Goal: Register for event/course

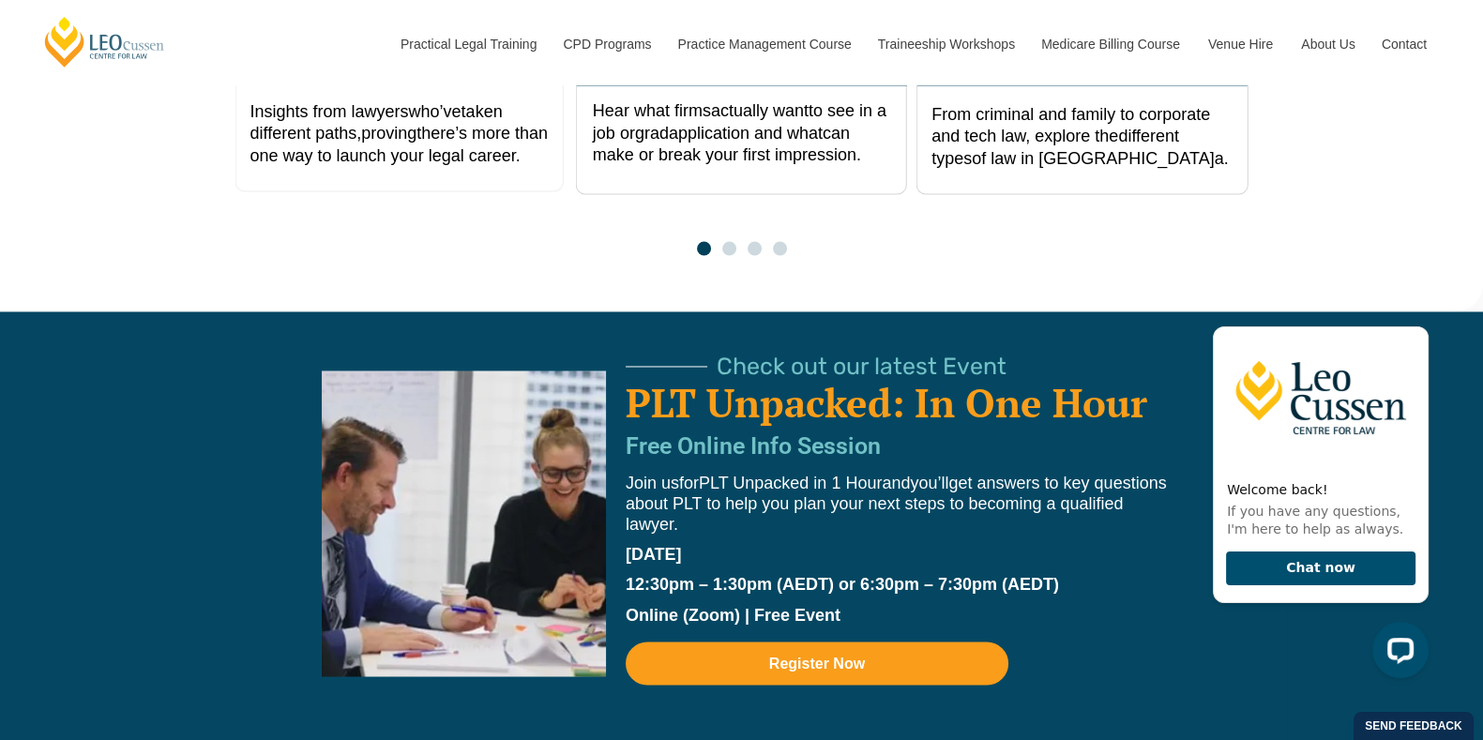
scroll to position [3536, 0]
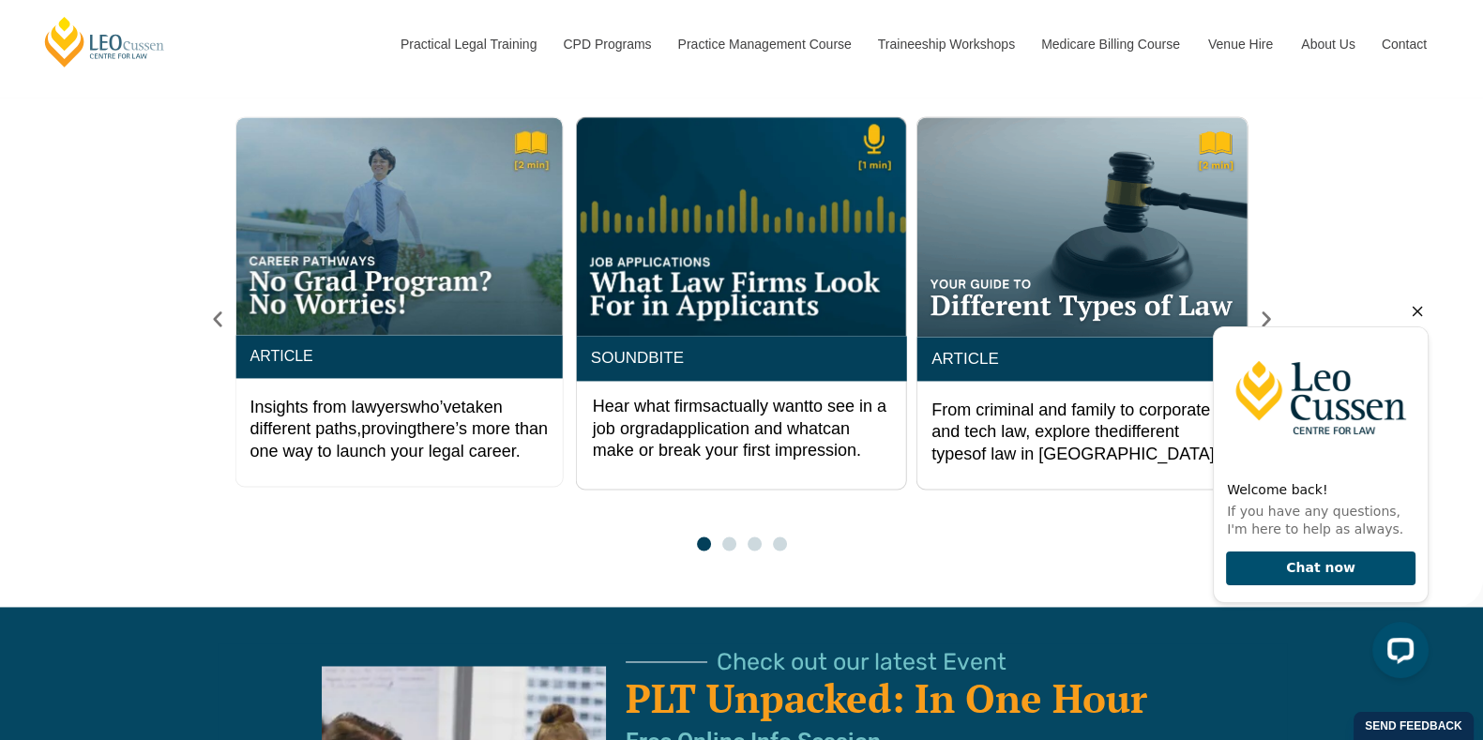
click at [1414, 314] on icon "Hide greeting" at bounding box center [1418, 312] width 10 height 10
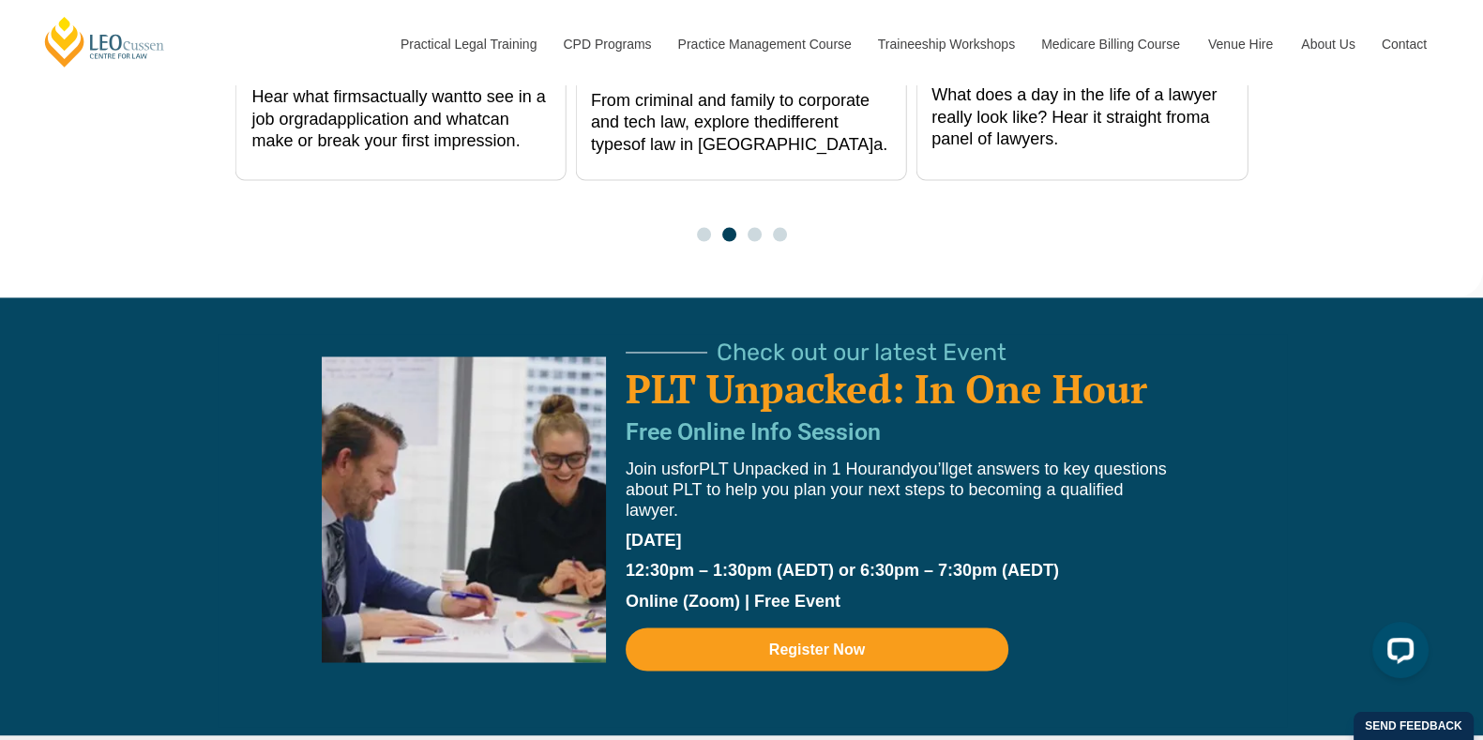
scroll to position [3846, 0]
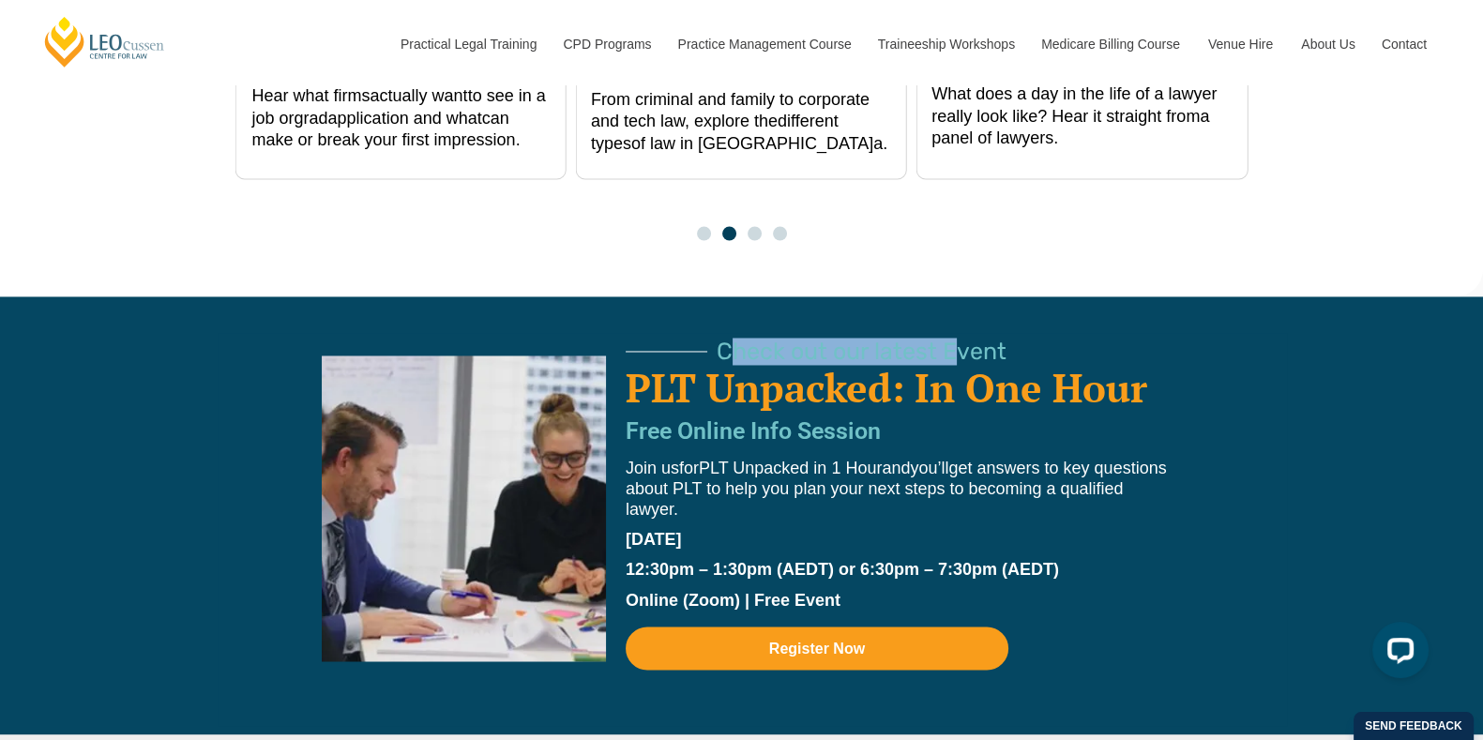
drag, startPoint x: 947, startPoint y: 262, endPoint x: 718, endPoint y: 263, distance: 228.9
click at [718, 340] on span "Check out our latest Event" at bounding box center [862, 351] width 290 height 23
click at [1401, 441] on div "Check out our latest Event PLT Unpacked: In One Hour Free Online Info Session J…" at bounding box center [741, 515] width 1483 height 438
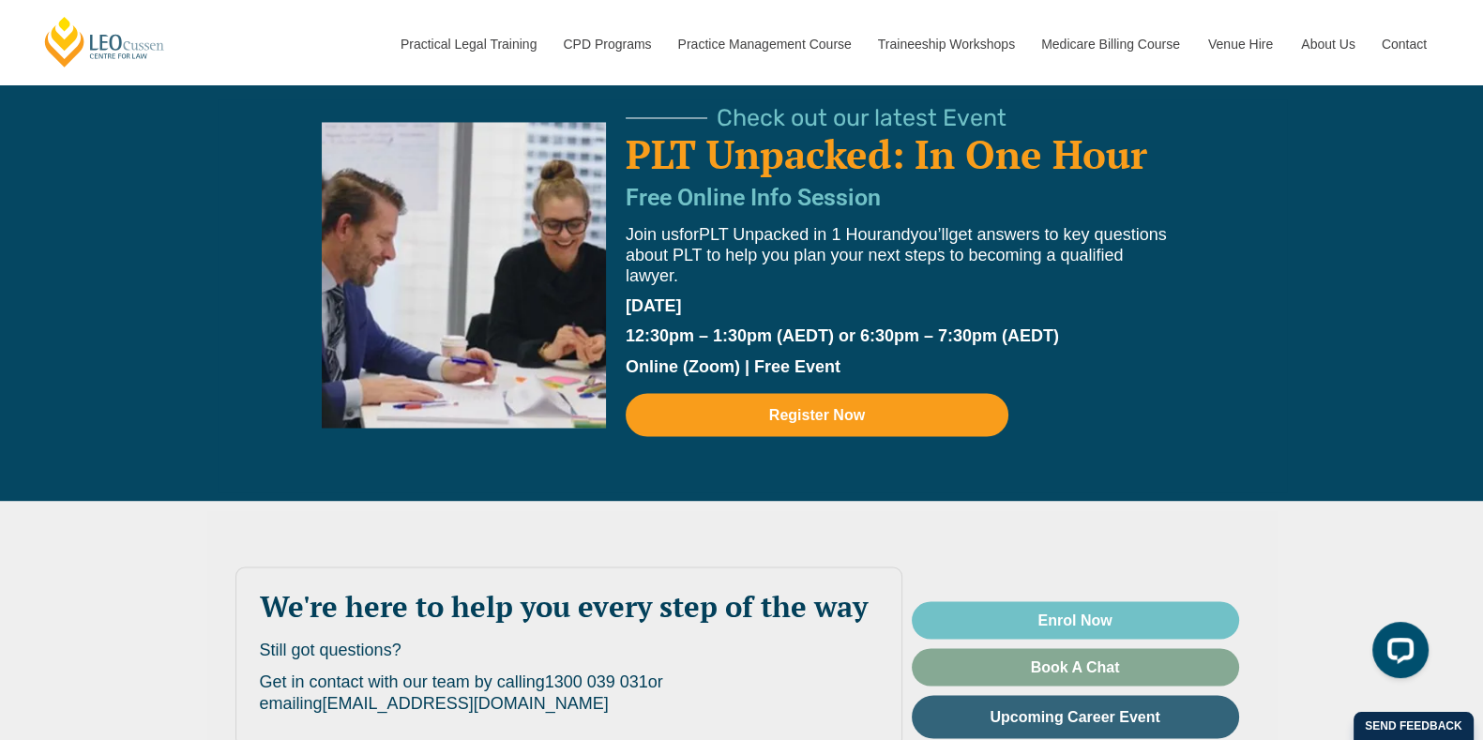
scroll to position [4082, 0]
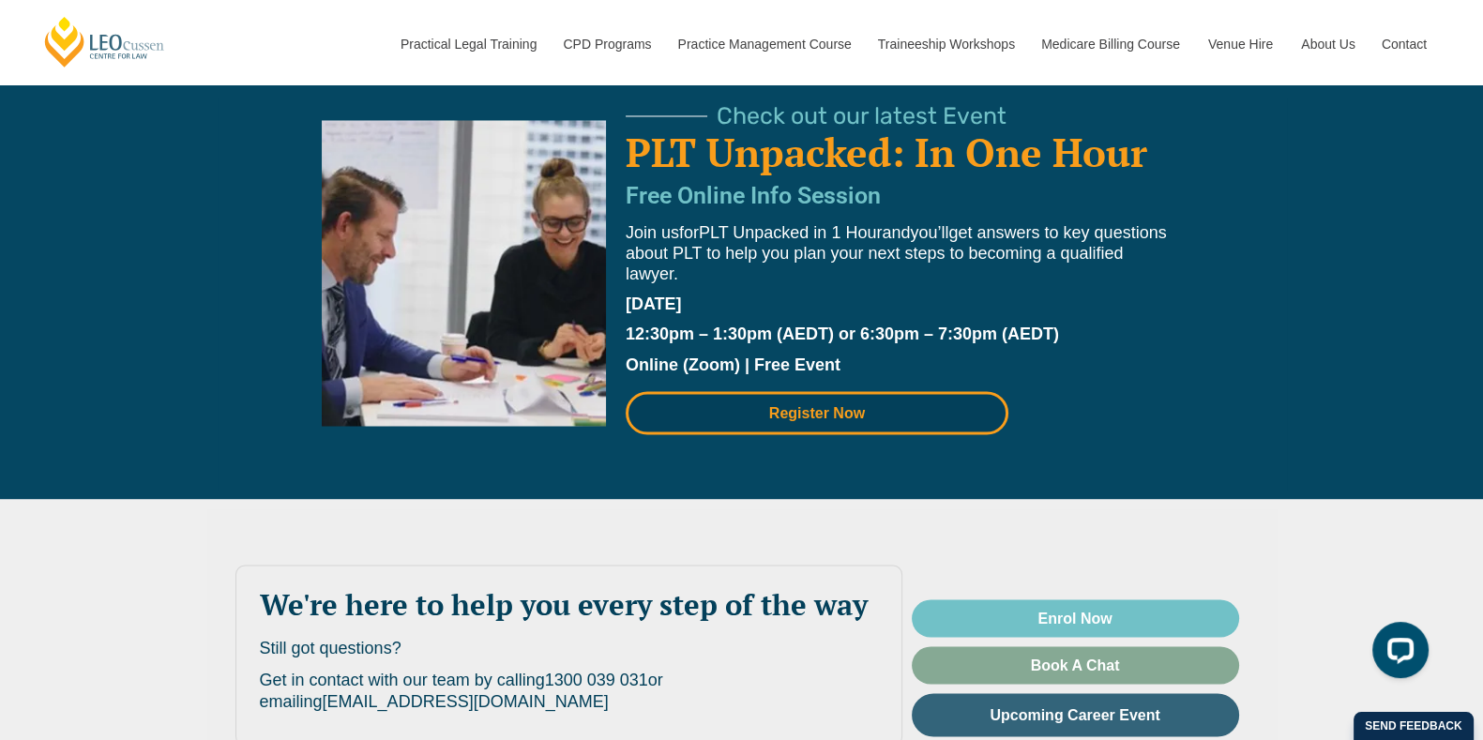
click at [903, 391] on link "Register Now" at bounding box center [817, 412] width 383 height 43
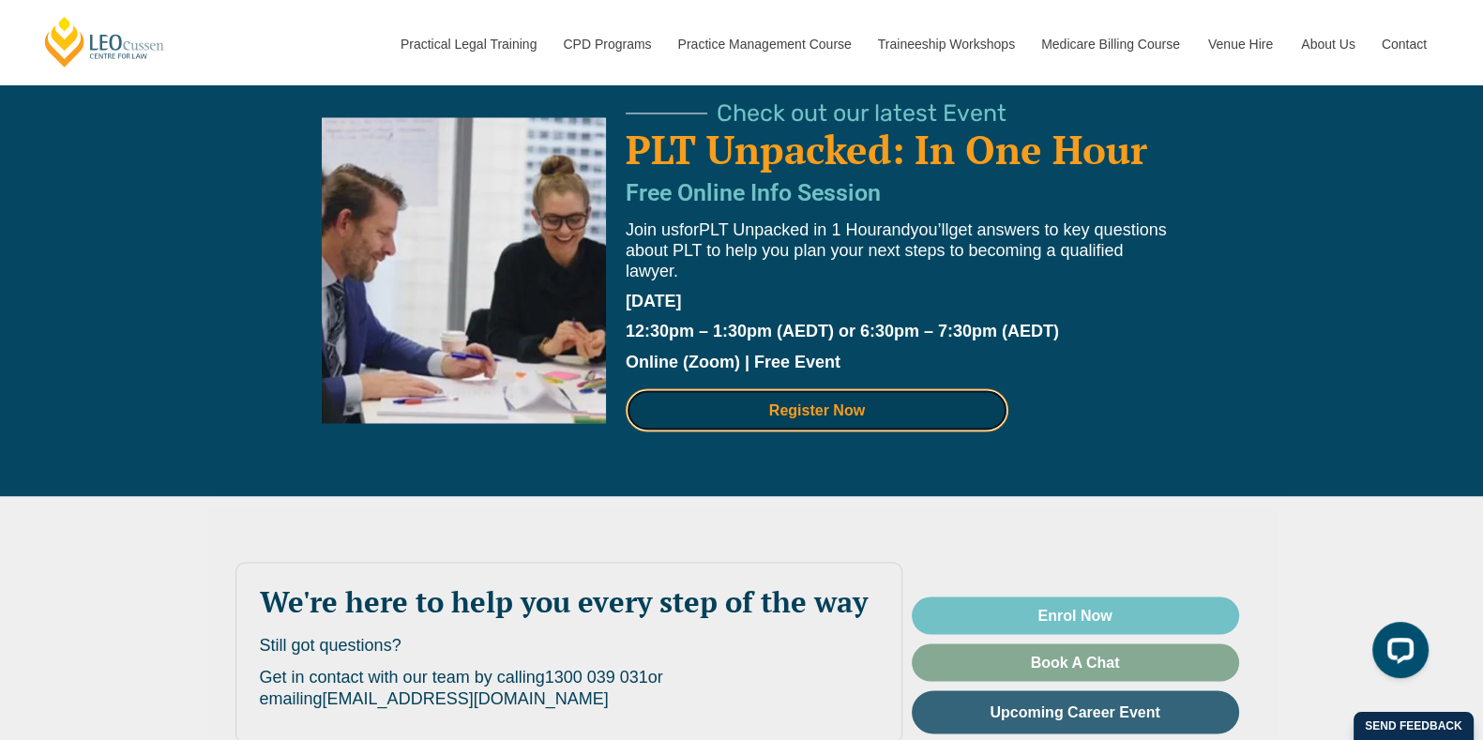
scroll to position [4085, 0]
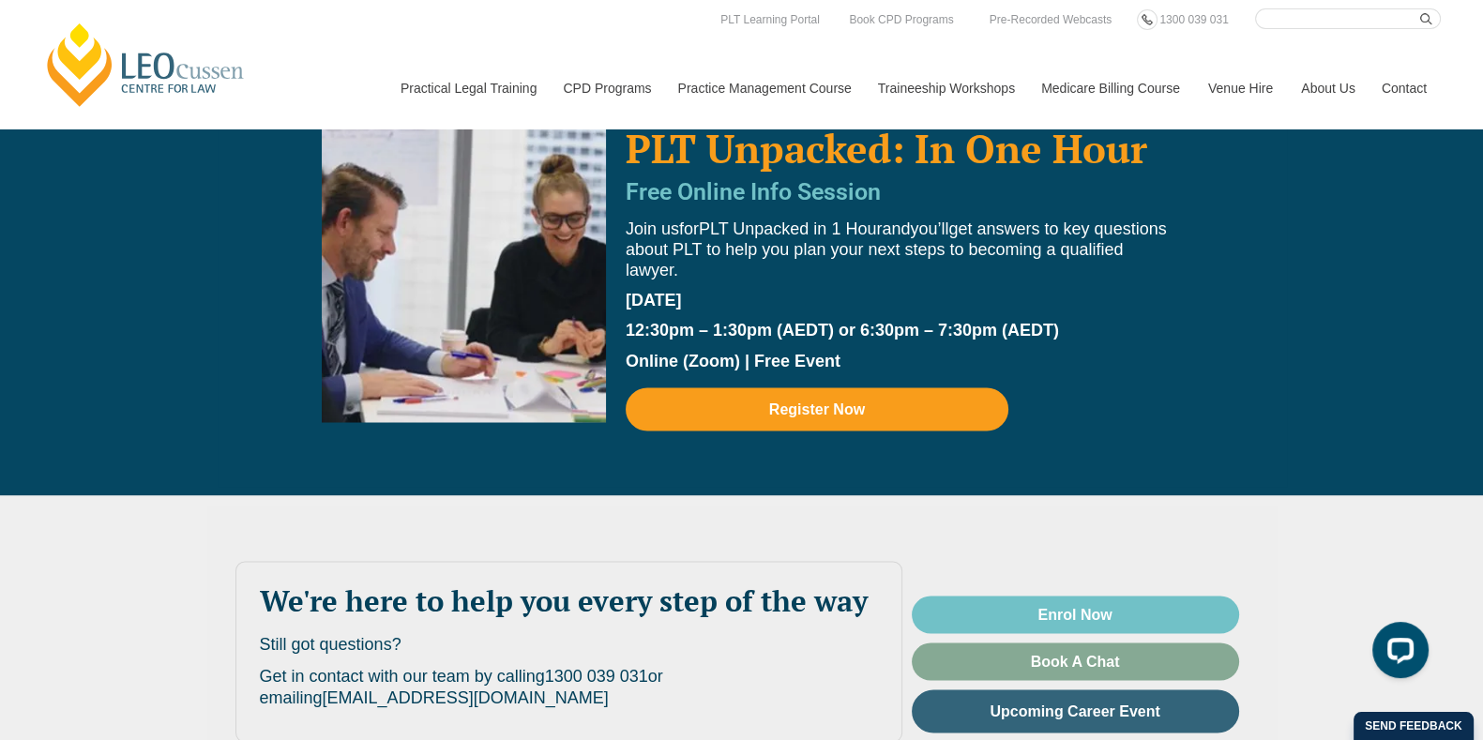
click at [1386, 495] on div "We're here to help you every step of the way Still got questions? Get in contac…" at bounding box center [741, 651] width 1483 height 312
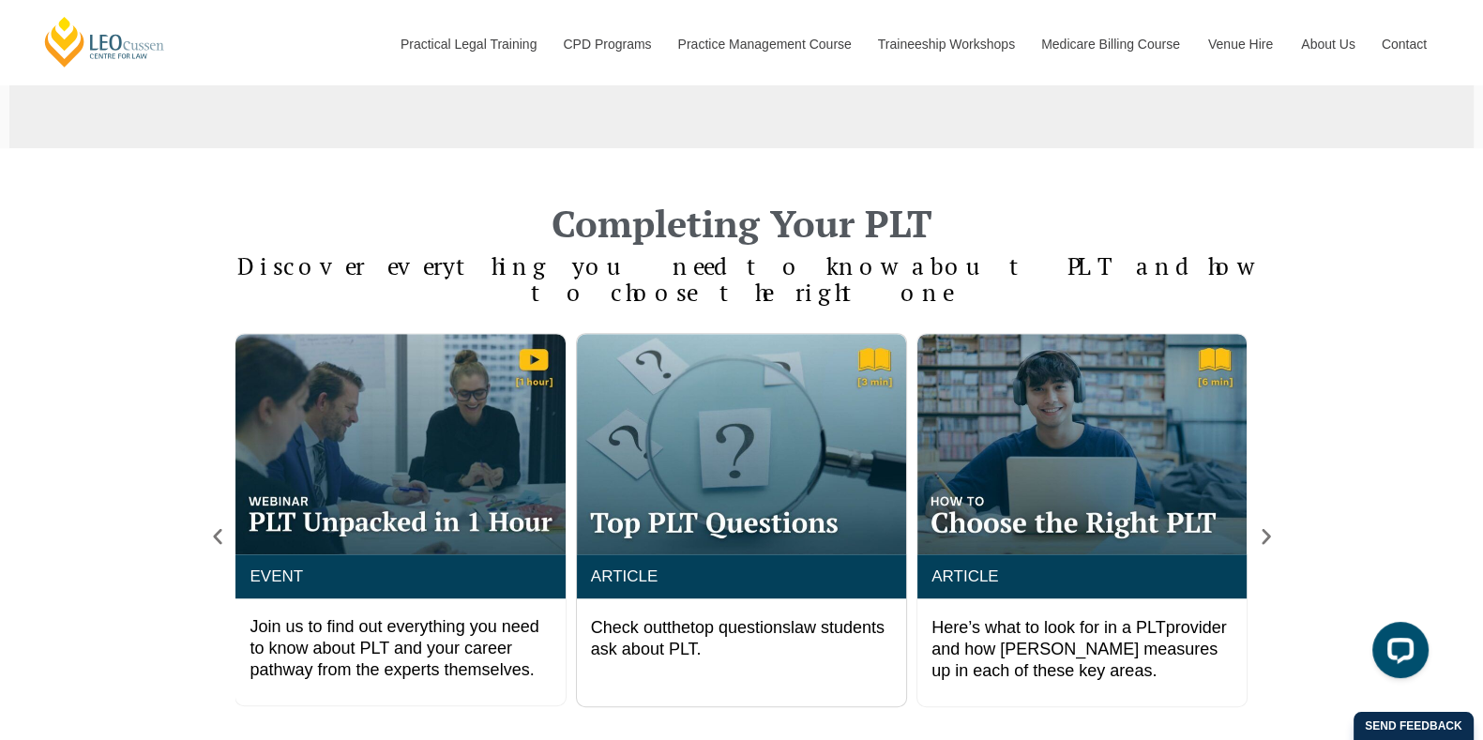
scroll to position [1389, 0]
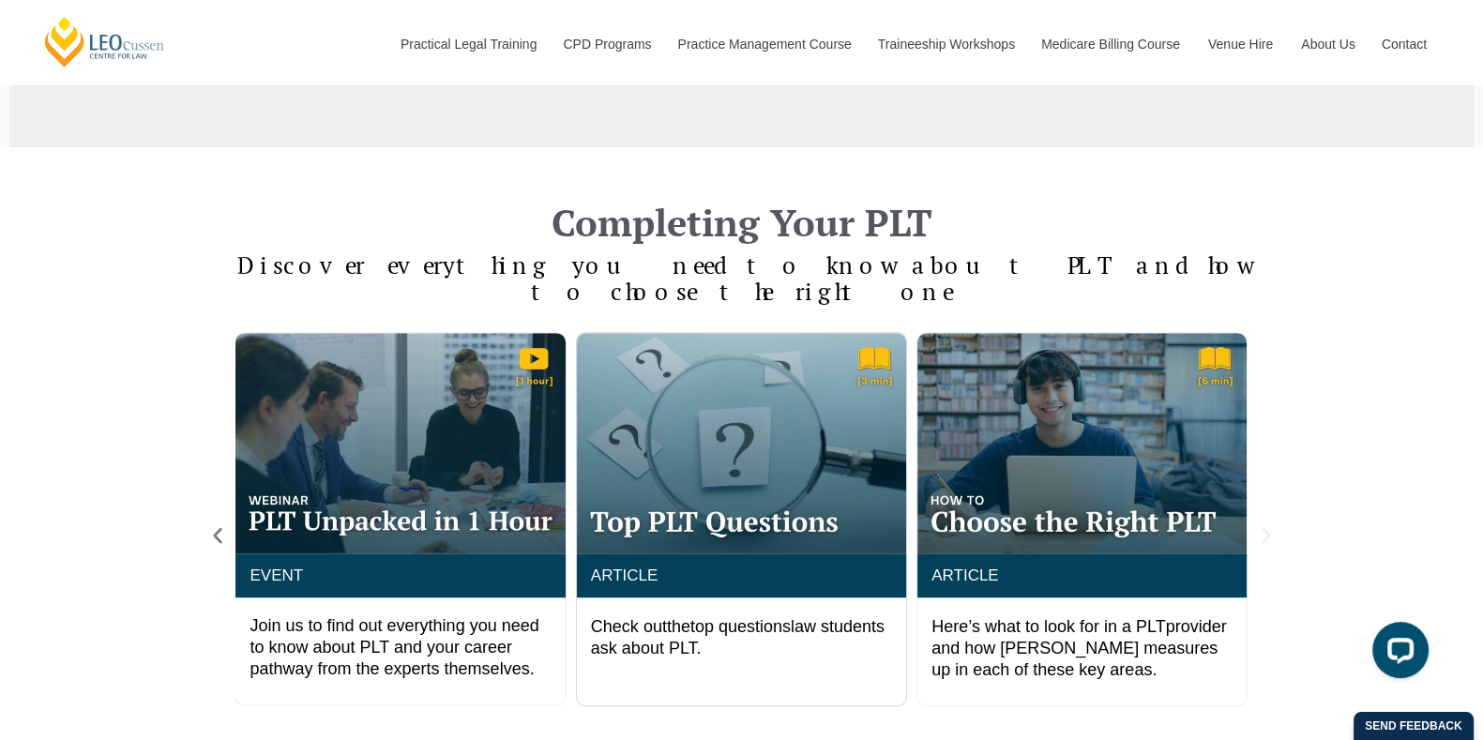
click at [1276, 525] on icon "Next slide" at bounding box center [1266, 535] width 21 height 21
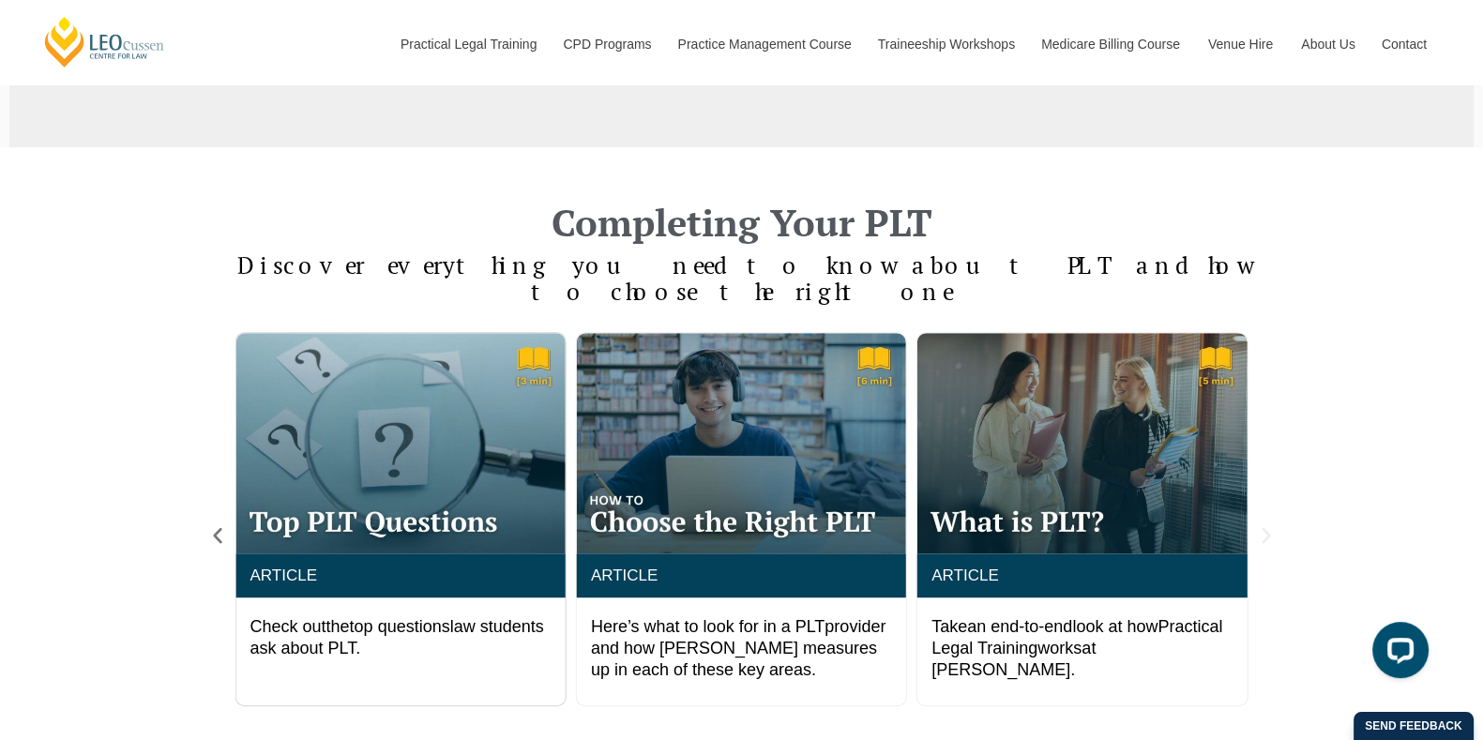
click at [1265, 528] on icon "Next slide" at bounding box center [1266, 536] width 8 height 16
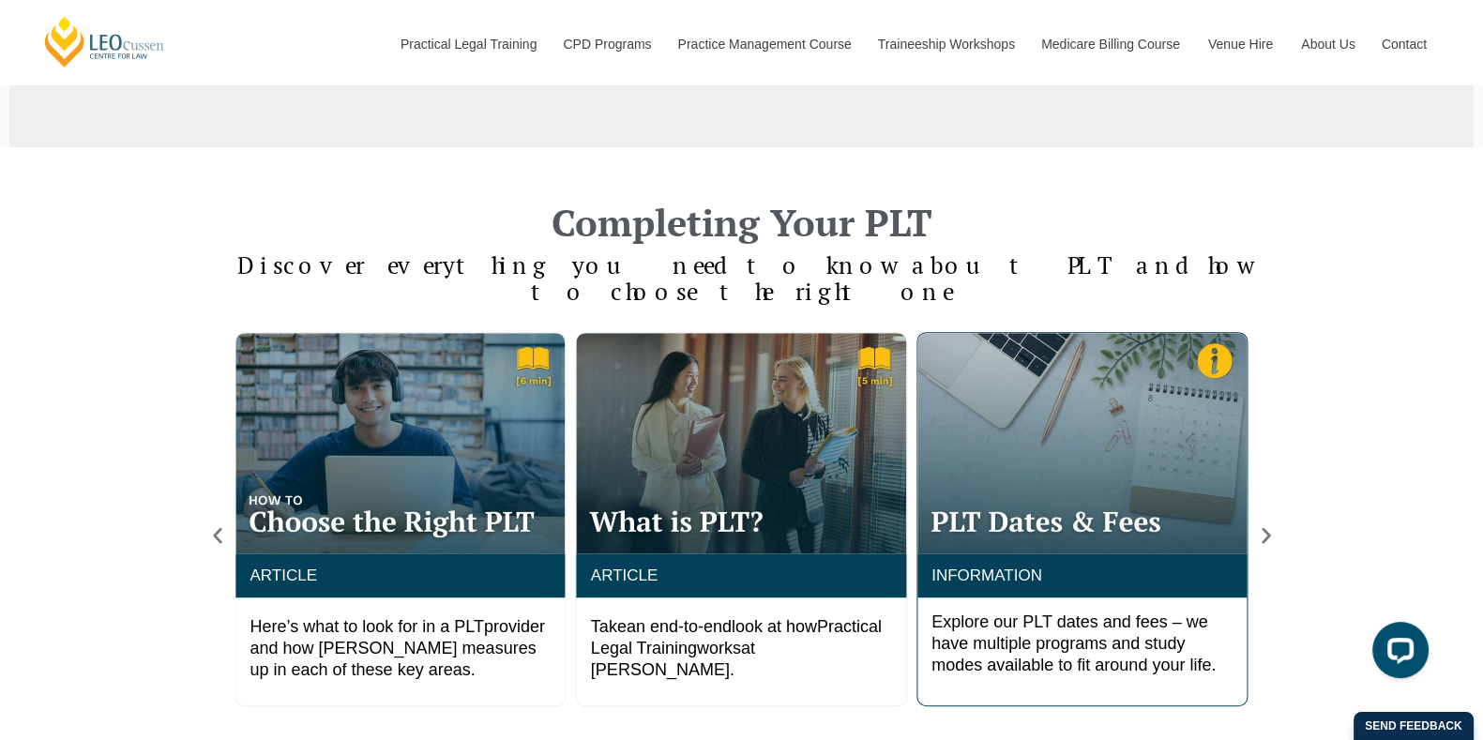
click at [1061, 477] on img "5 / 6" at bounding box center [1081, 443] width 329 height 220
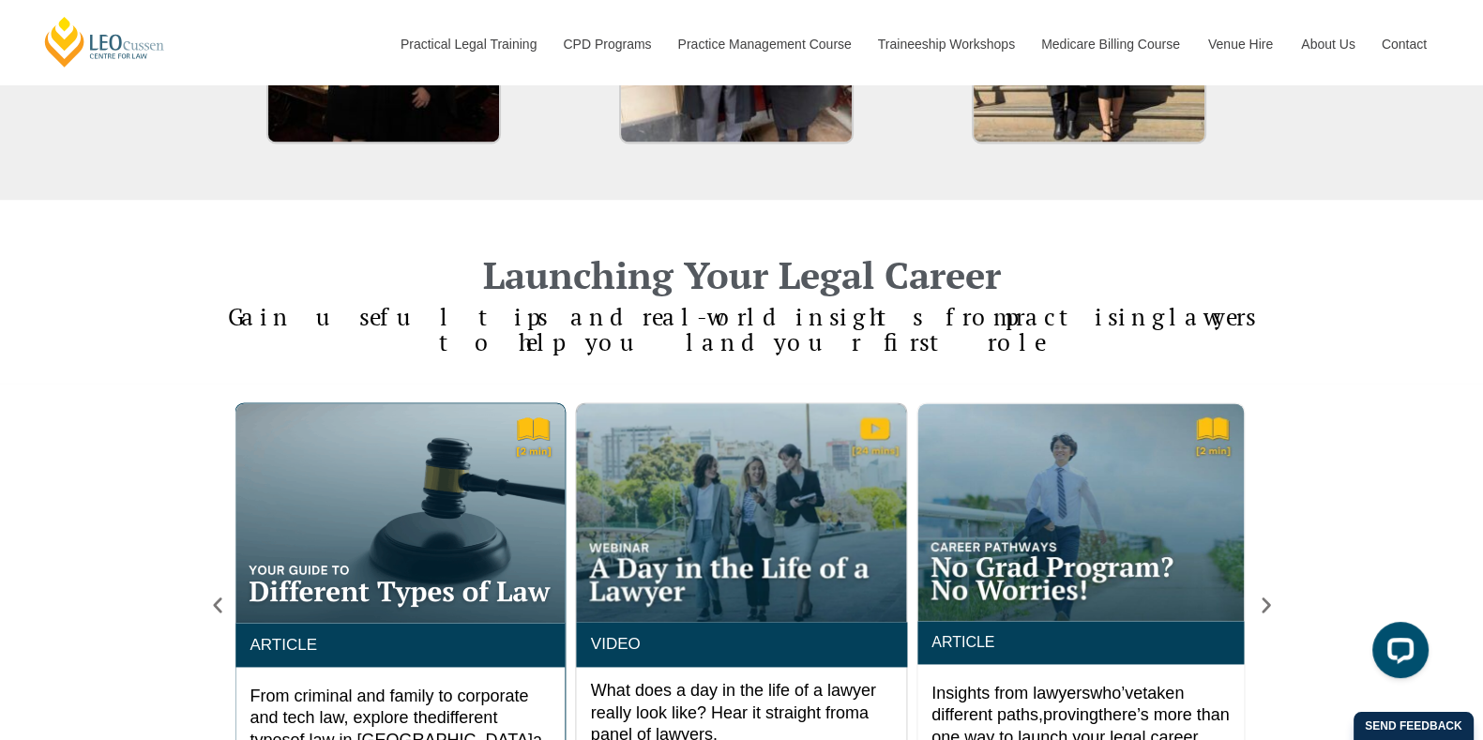
scroll to position [3251, 0]
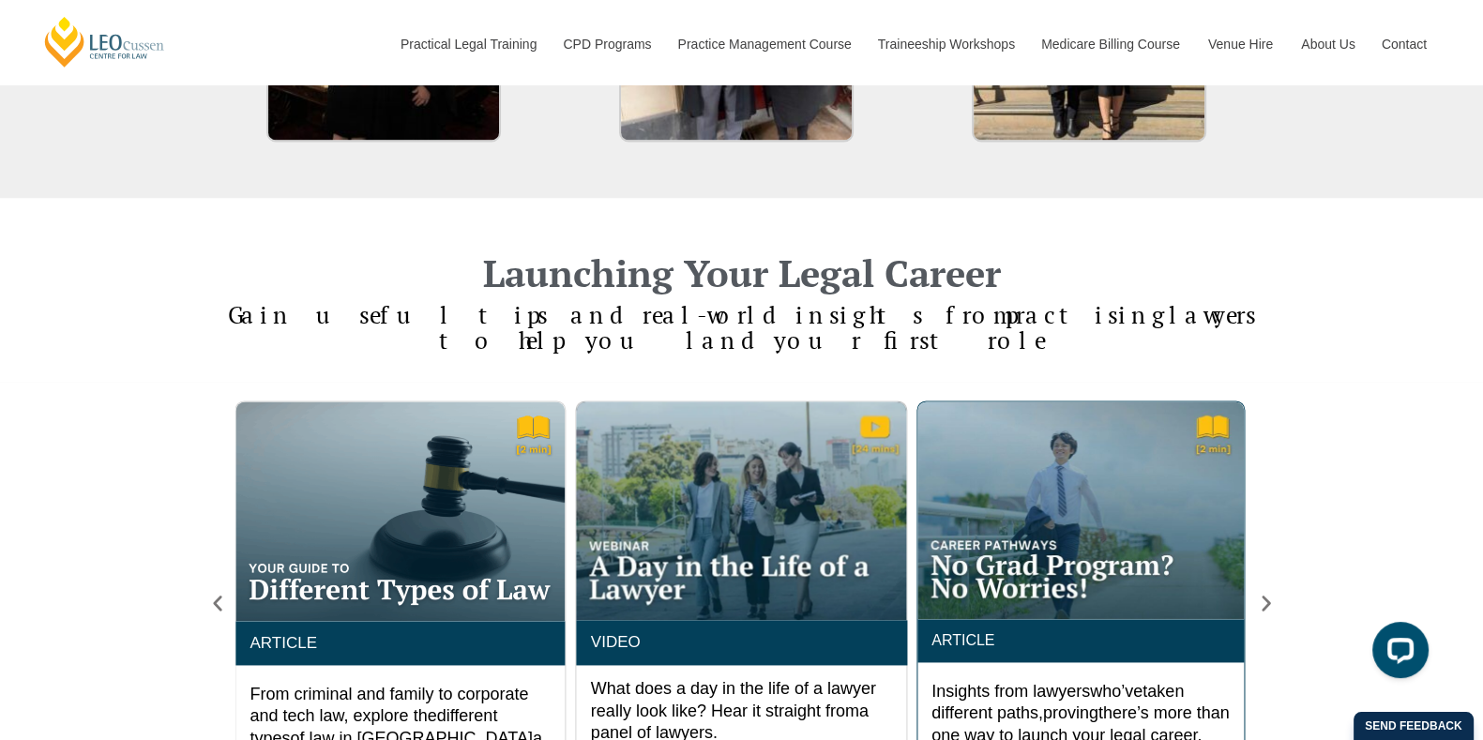
click at [1241, 490] on img "1 / 4" at bounding box center [1080, 510] width 326 height 218
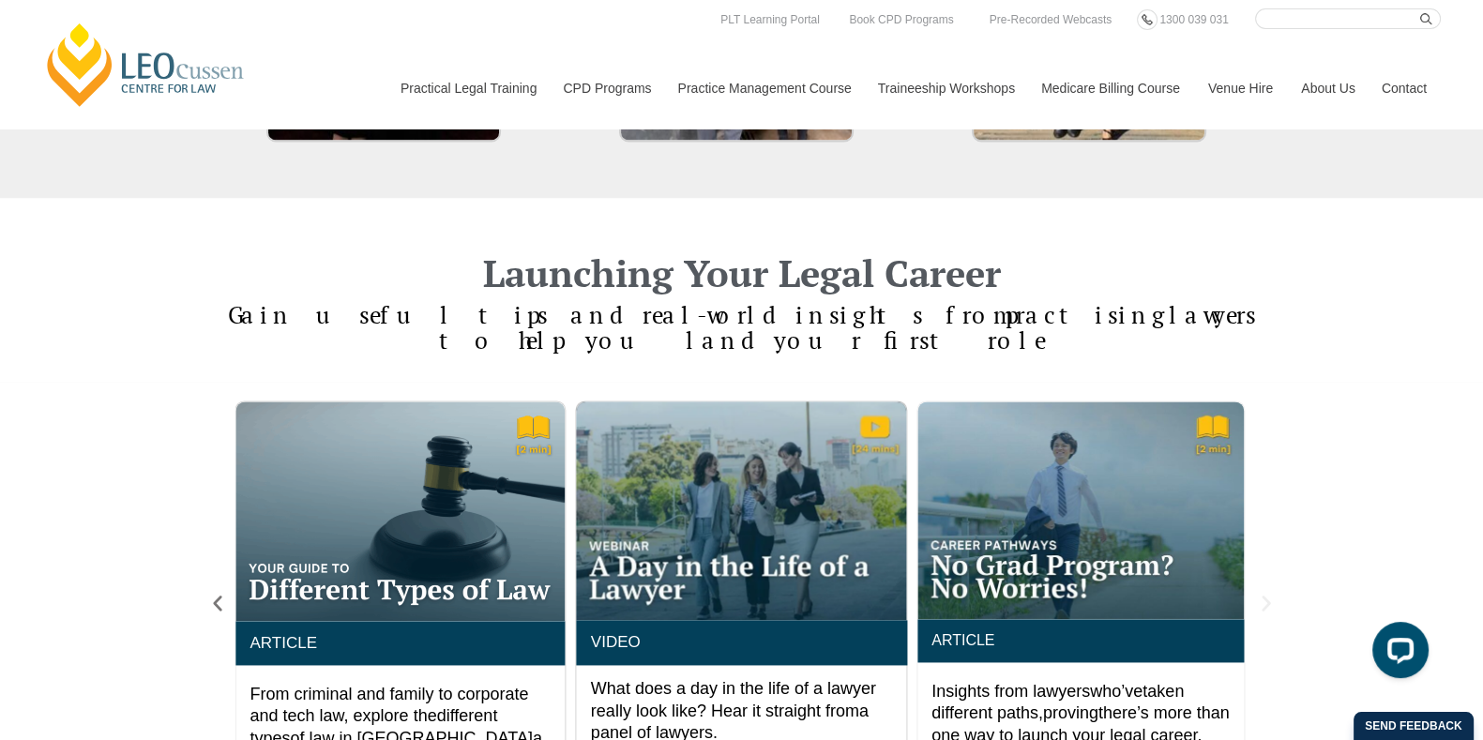
click at [1257, 593] on icon "Next slide" at bounding box center [1266, 603] width 21 height 21
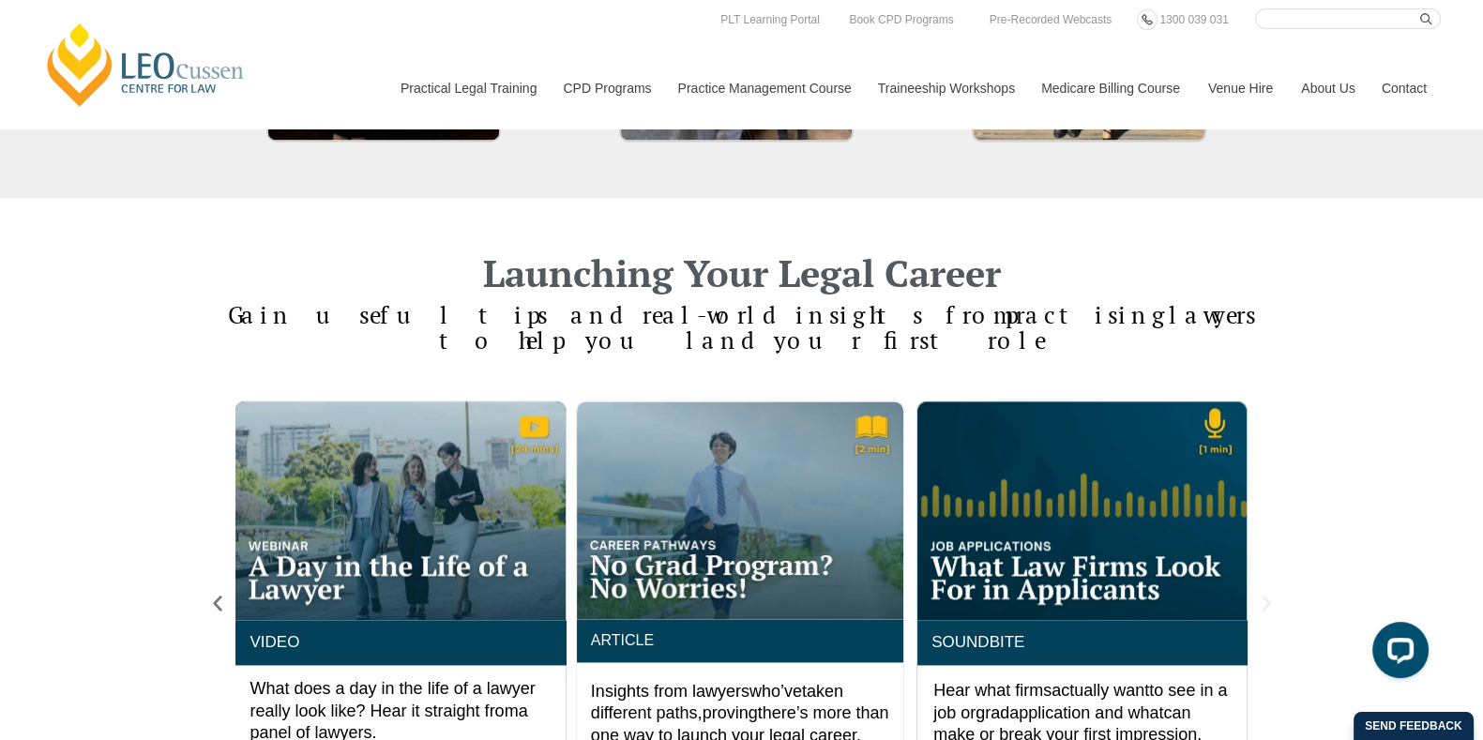
click at [1271, 593] on icon "Next slide" at bounding box center [1266, 603] width 21 height 21
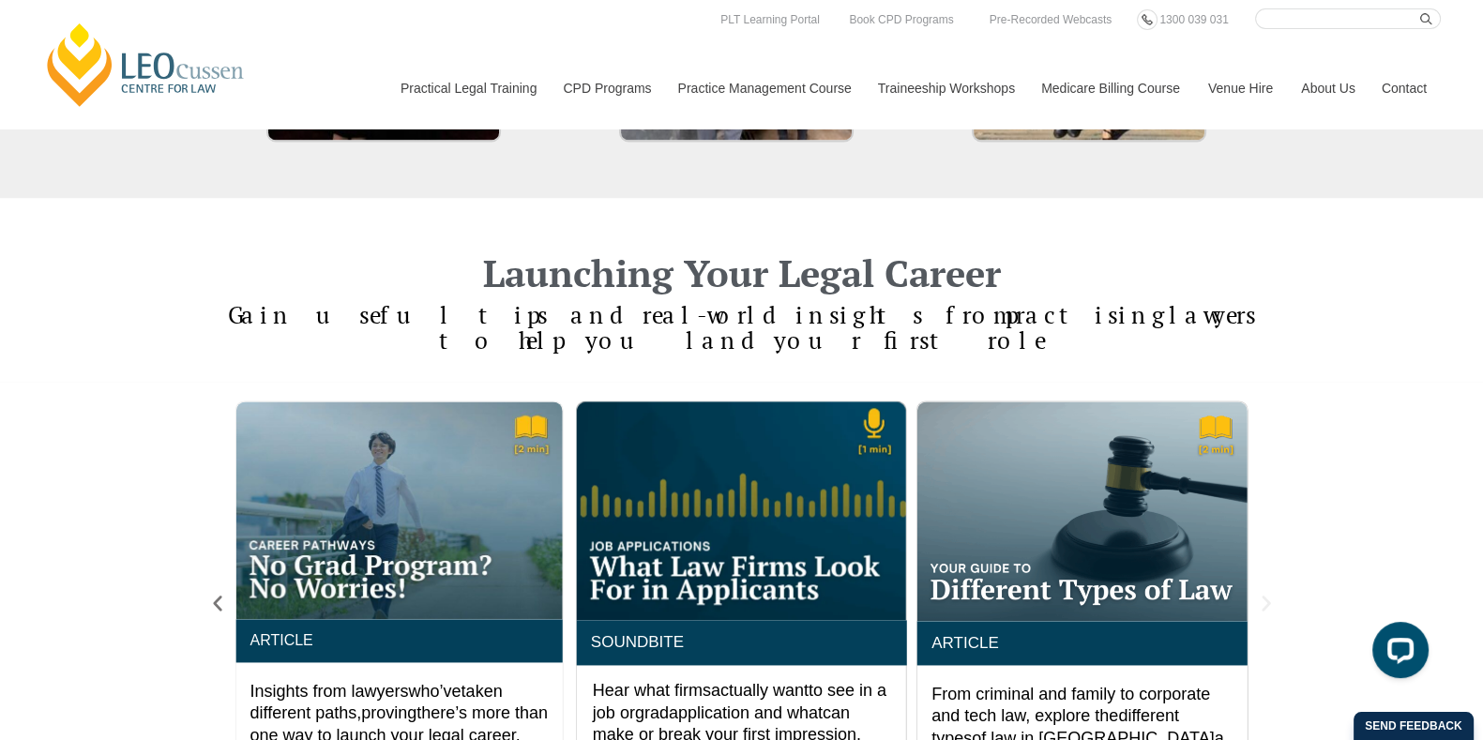
click at [1271, 593] on icon "Next slide" at bounding box center [1266, 603] width 21 height 21
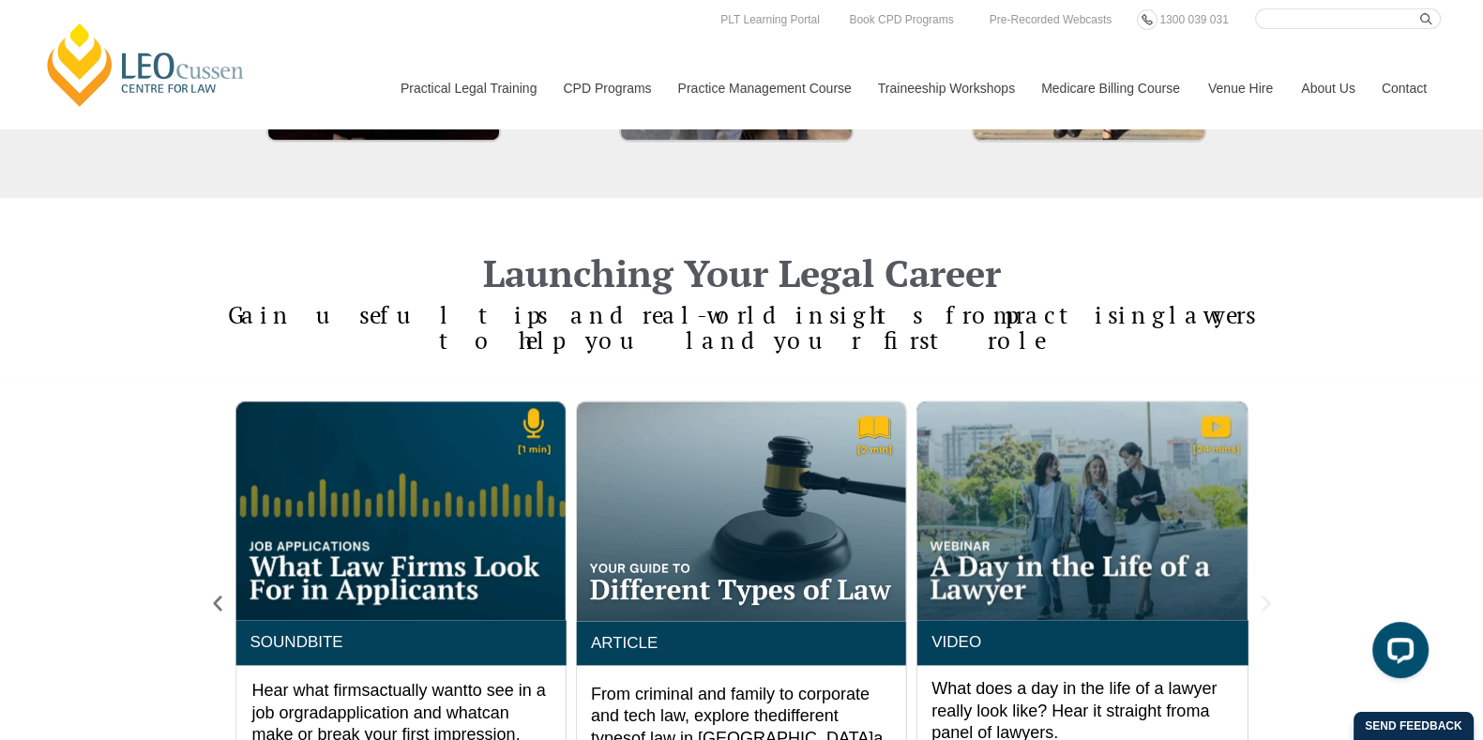
click at [1271, 593] on icon "Next slide" at bounding box center [1266, 603] width 21 height 21
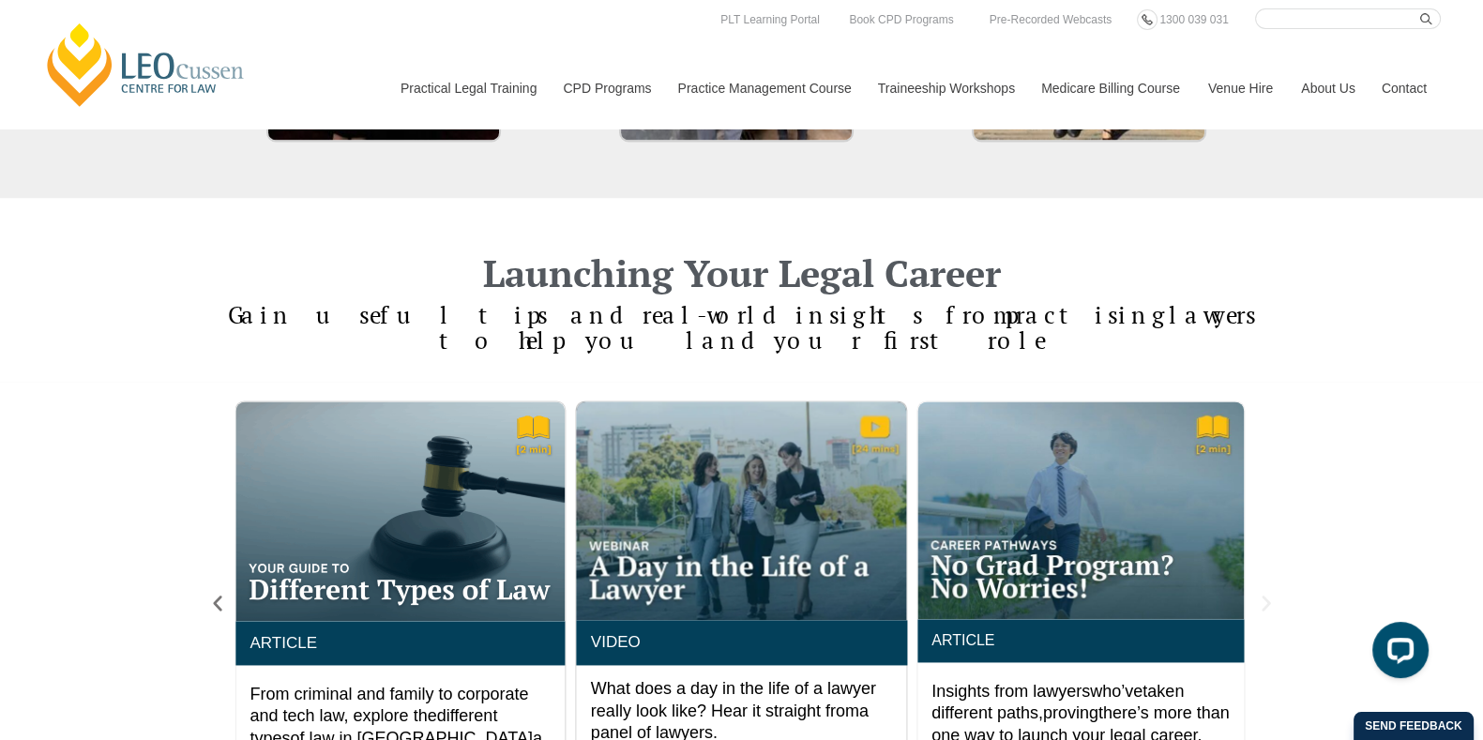
click at [1271, 593] on icon "Next slide" at bounding box center [1266, 603] width 21 height 21
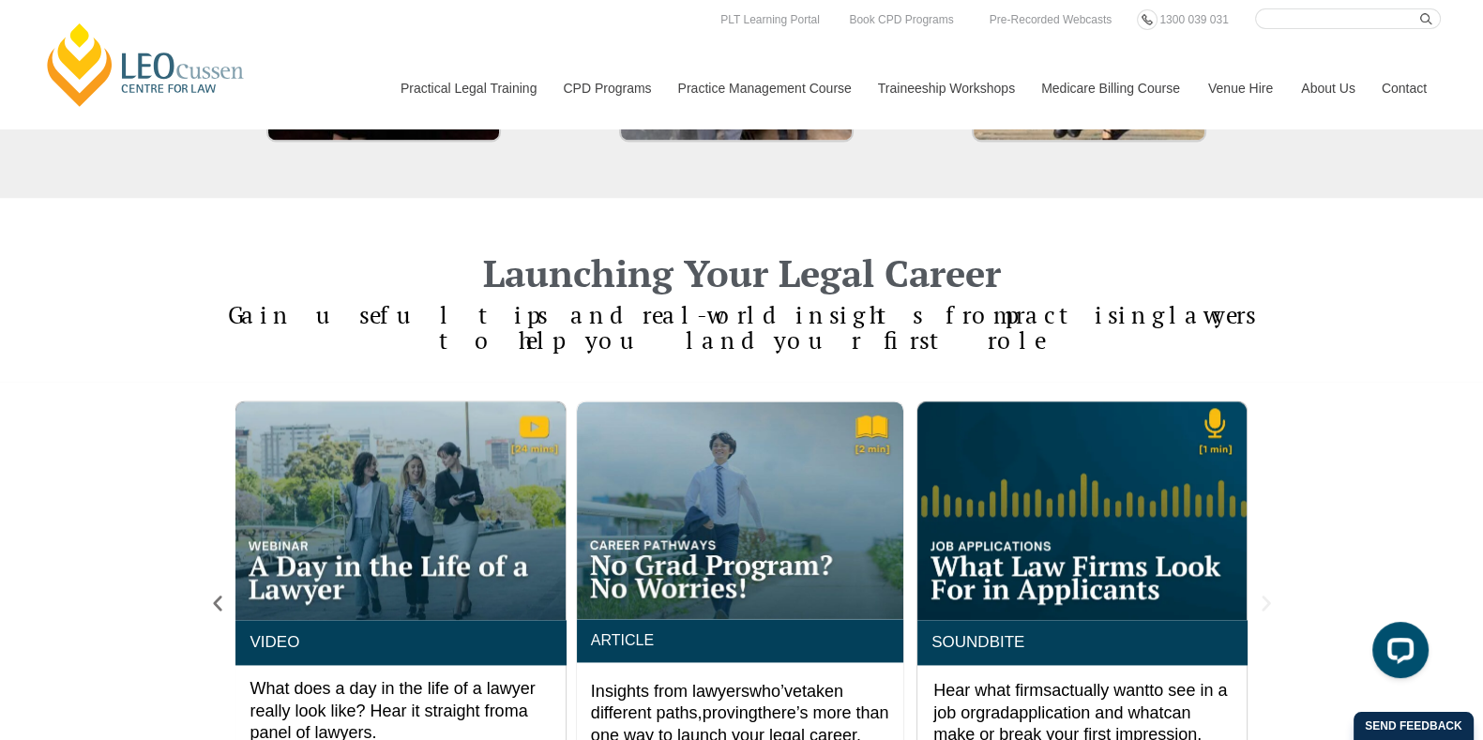
click at [1271, 593] on icon "Next slide" at bounding box center [1266, 603] width 21 height 21
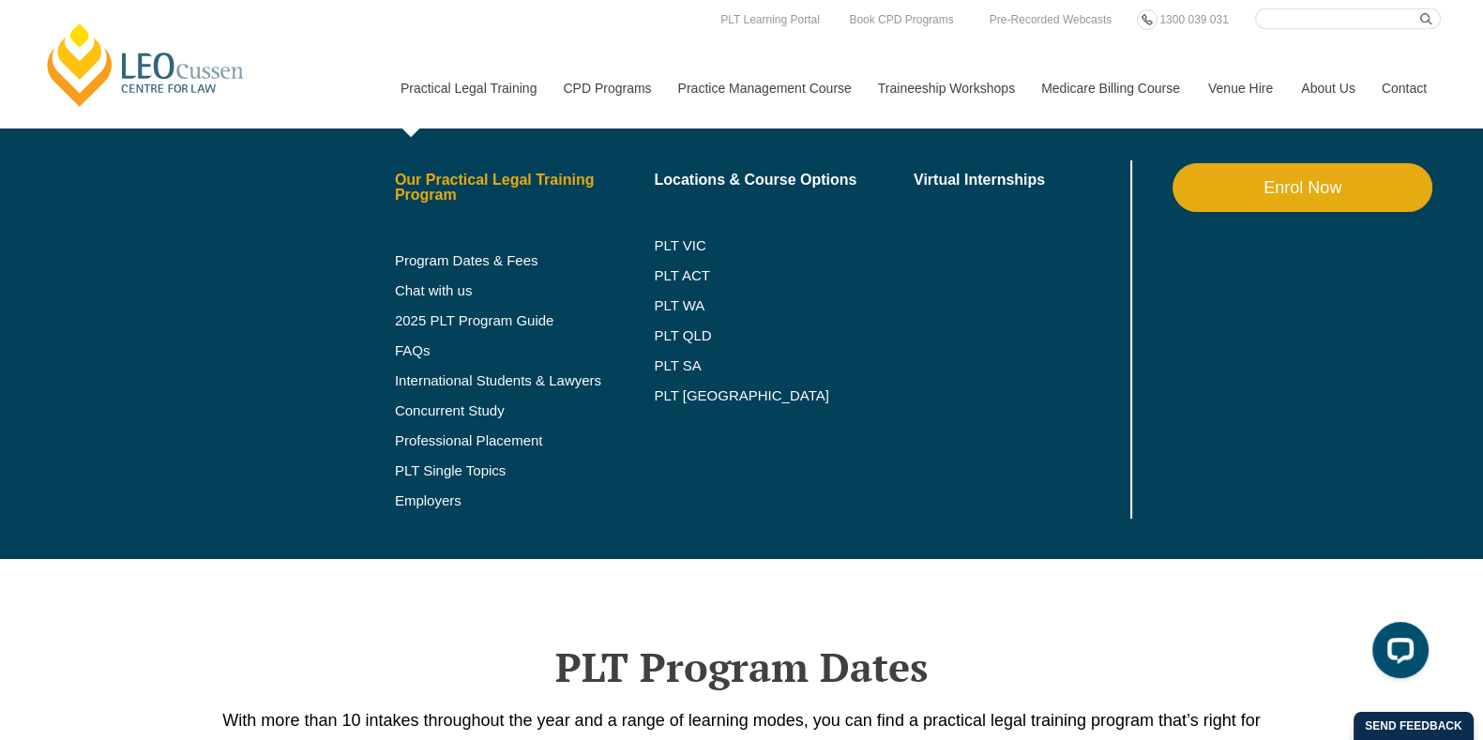
click at [453, 194] on link "Our Practical Legal Training Program" at bounding box center [525, 188] width 260 height 30
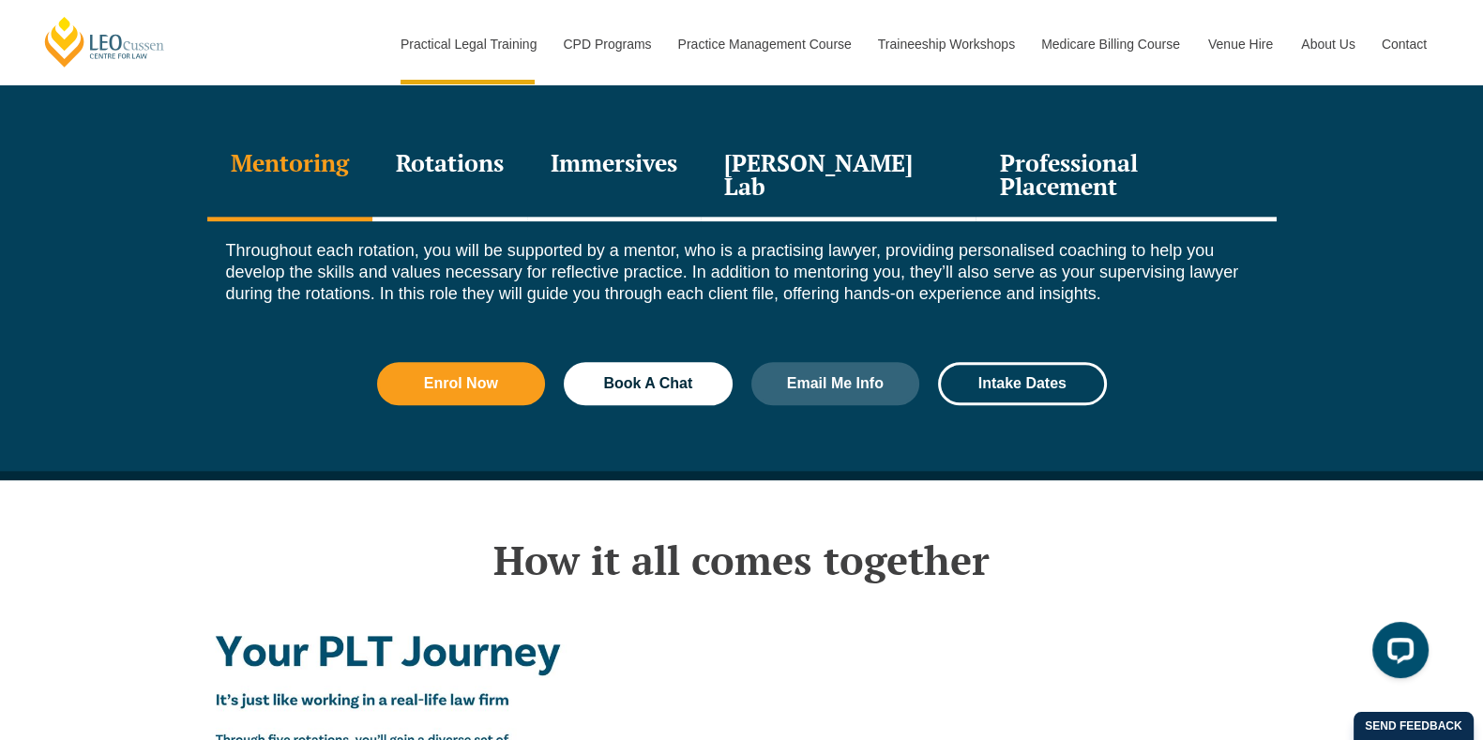
scroll to position [2711, 0]
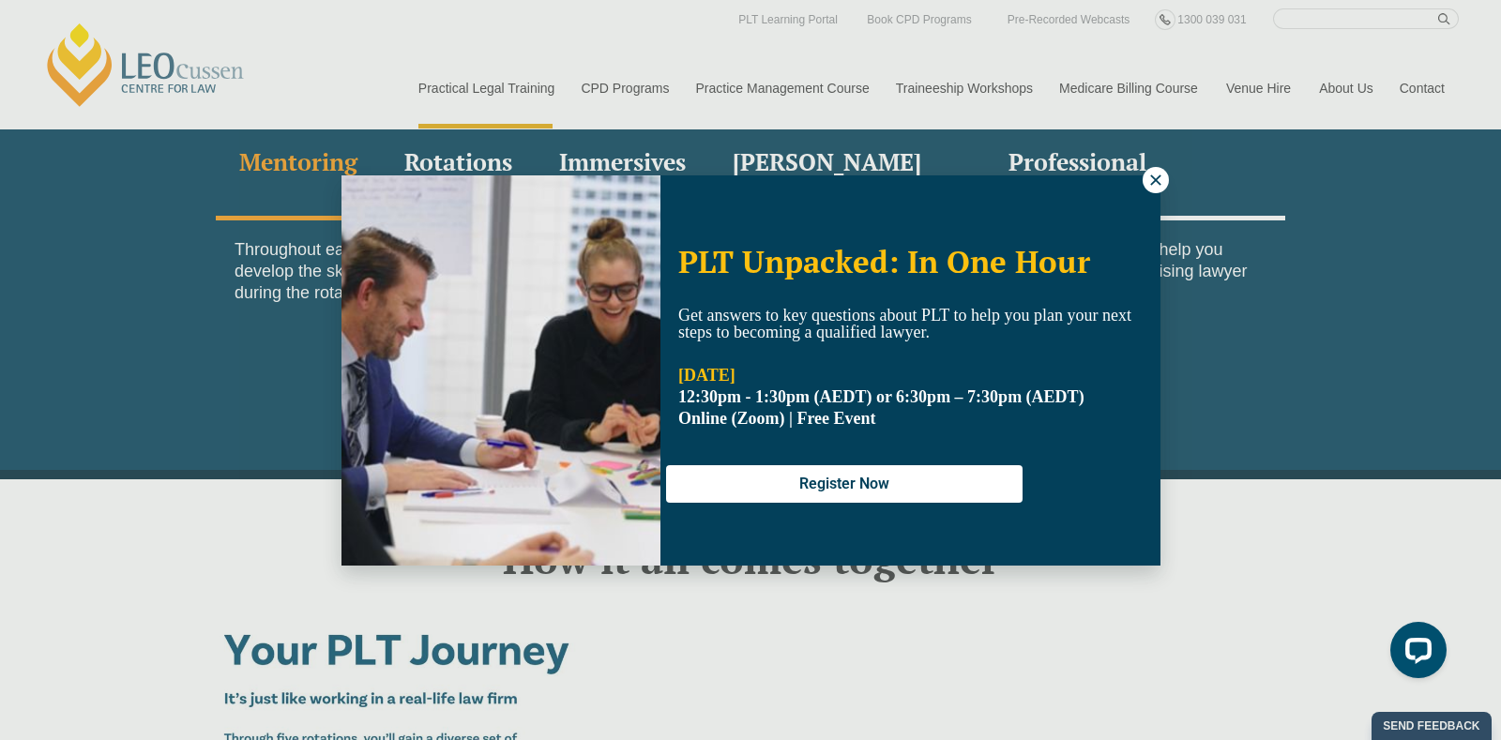
click at [1153, 180] on icon at bounding box center [1155, 180] width 17 height 17
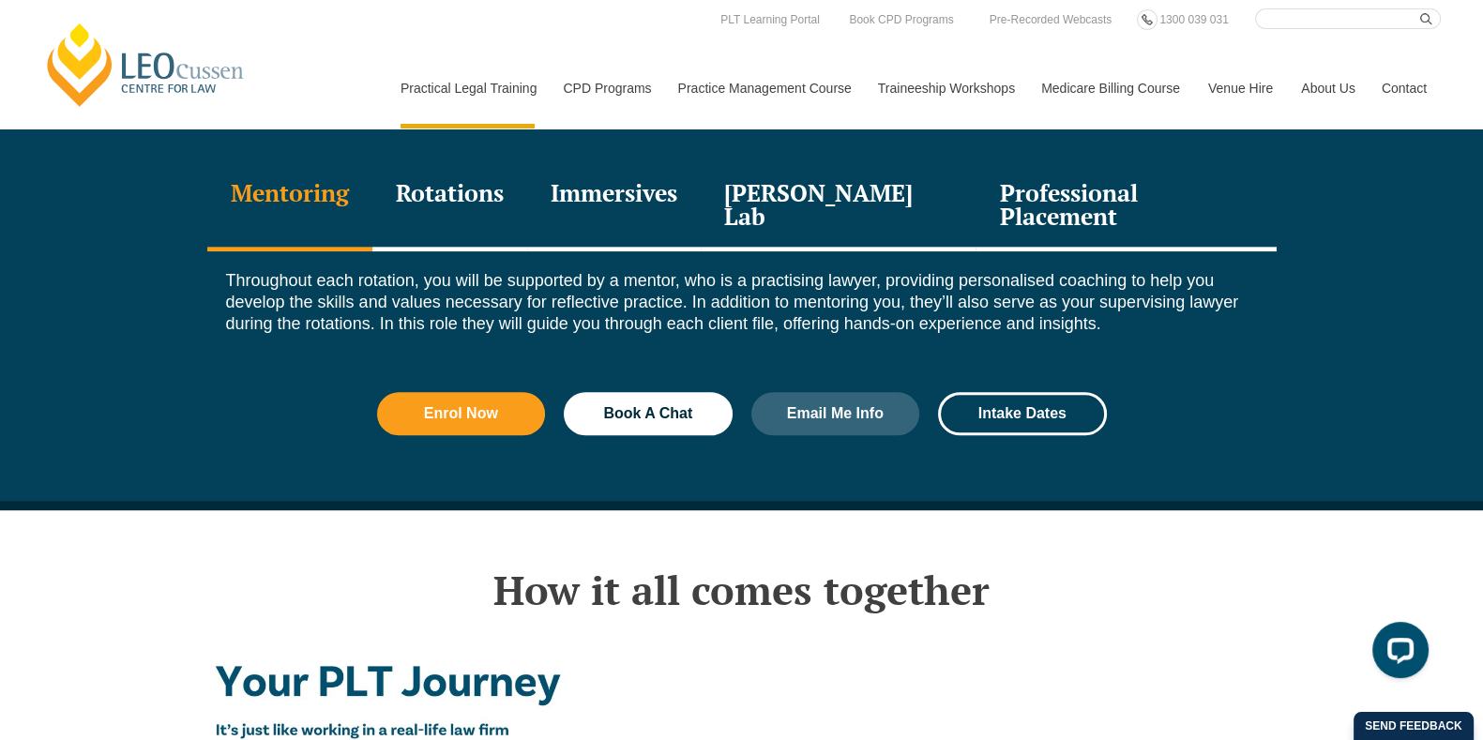
scroll to position [2679, 0]
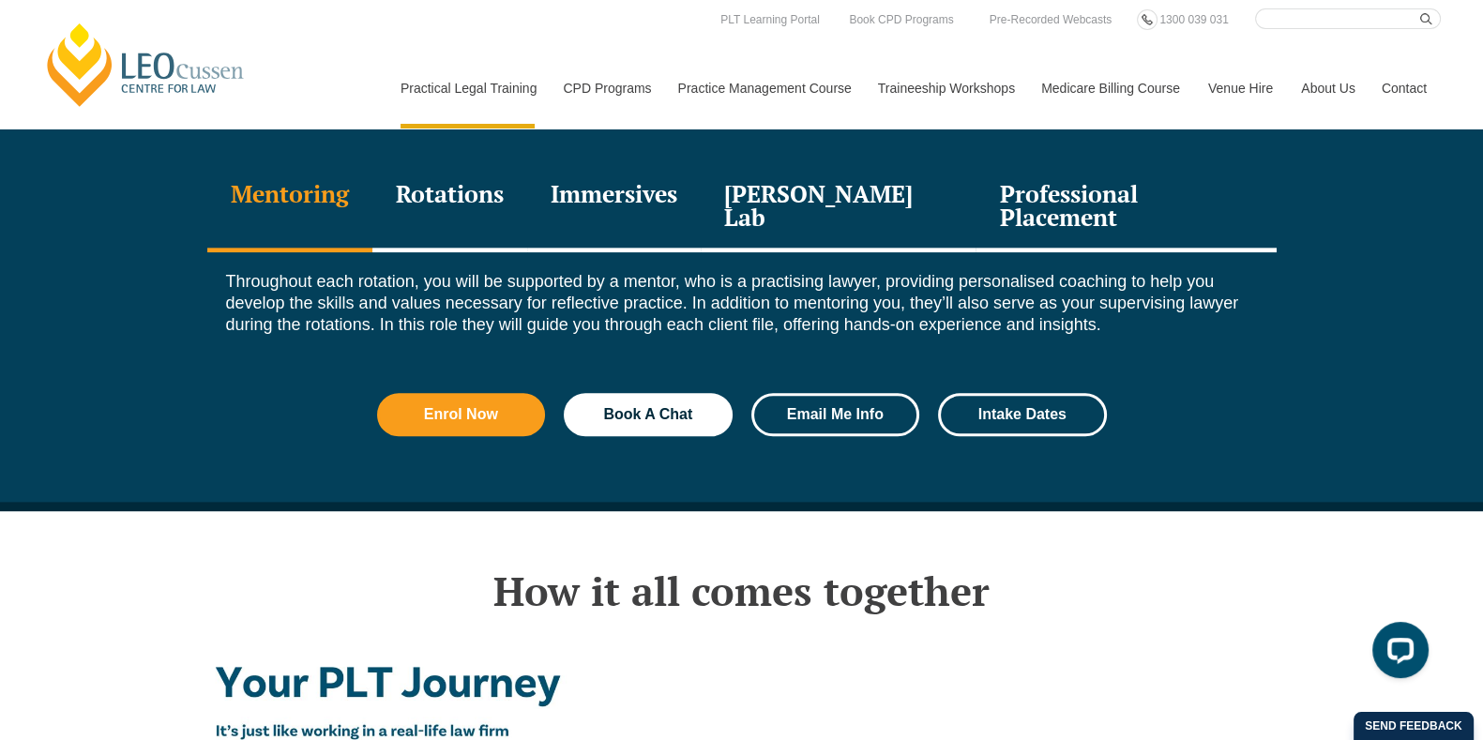
click at [826, 393] on link "Email Me Info" at bounding box center [835, 414] width 169 height 43
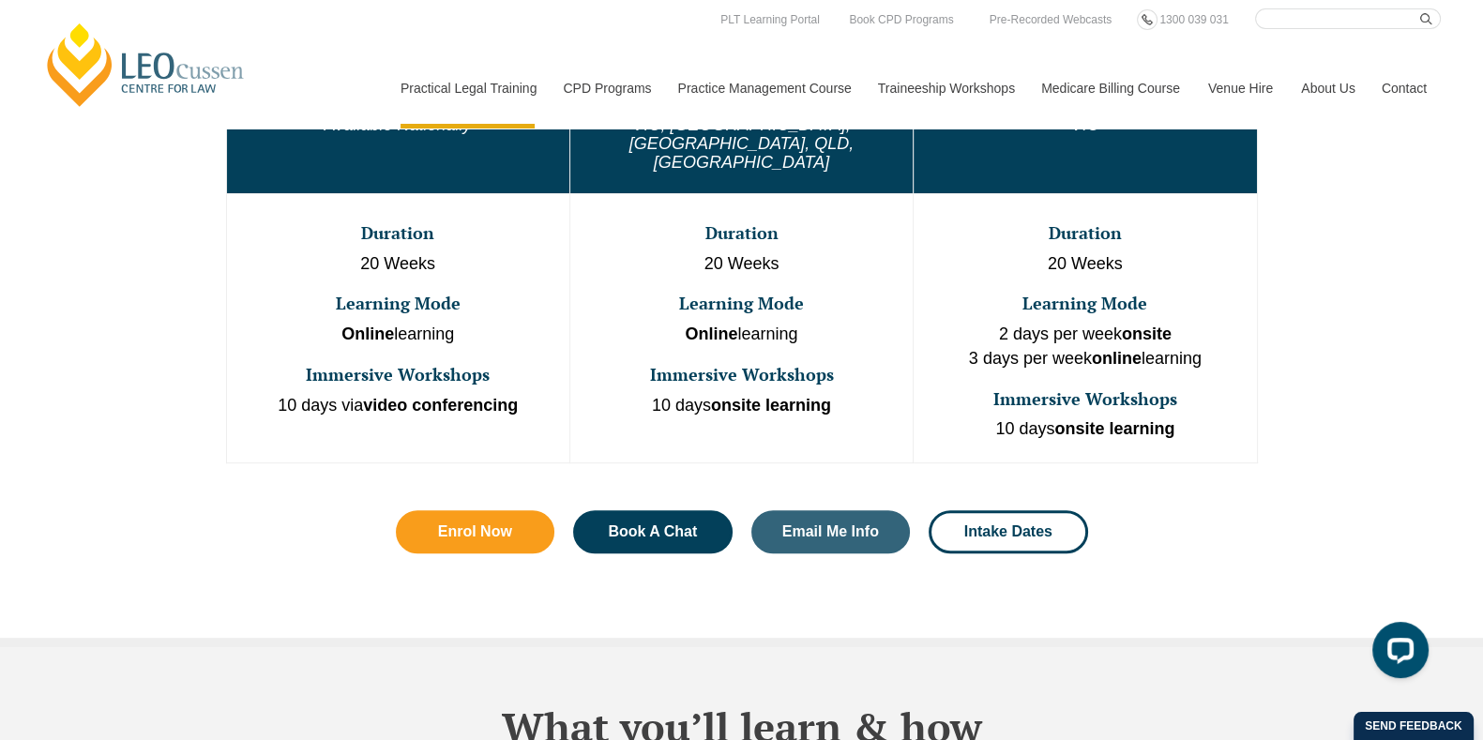
scroll to position [1116, 0]
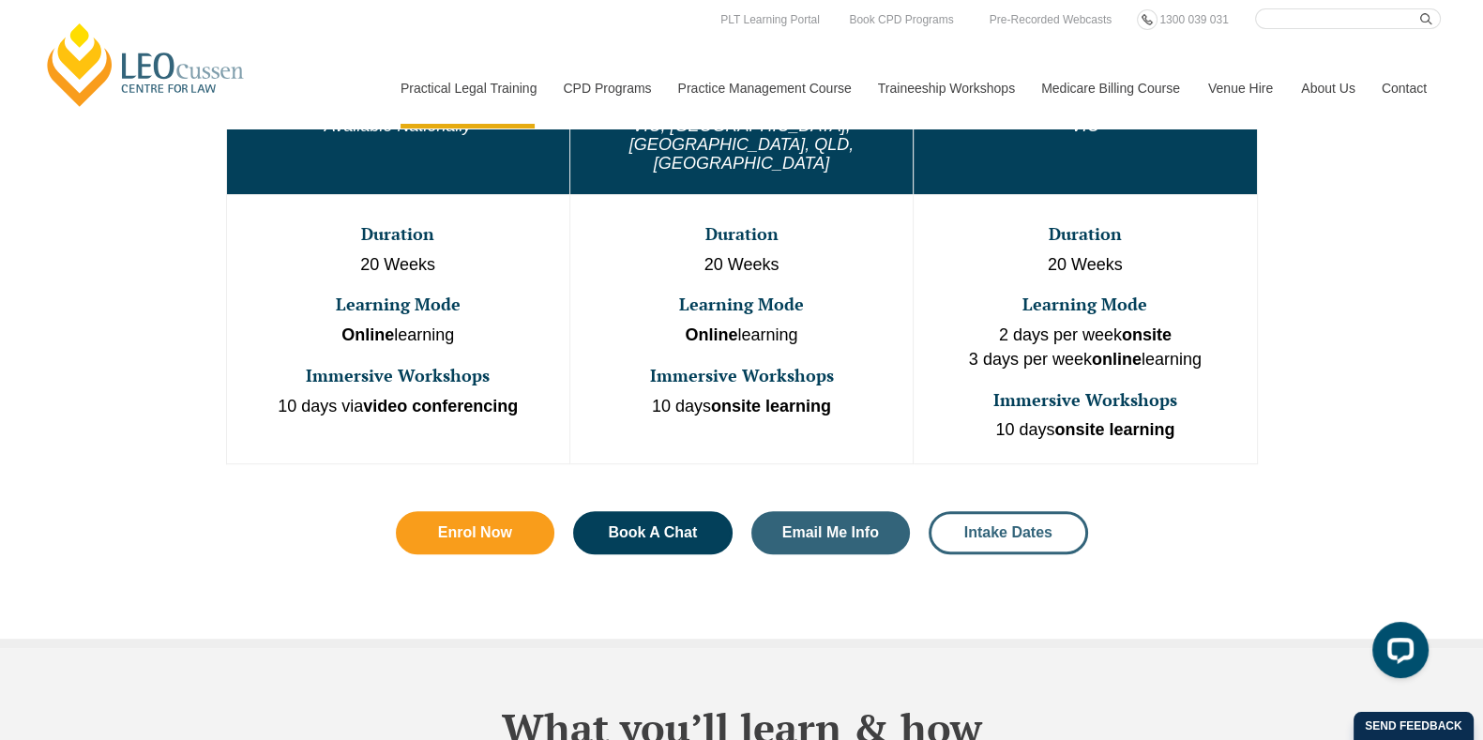
click at [1025, 525] on span "Intake Dates" at bounding box center [1008, 532] width 88 height 15
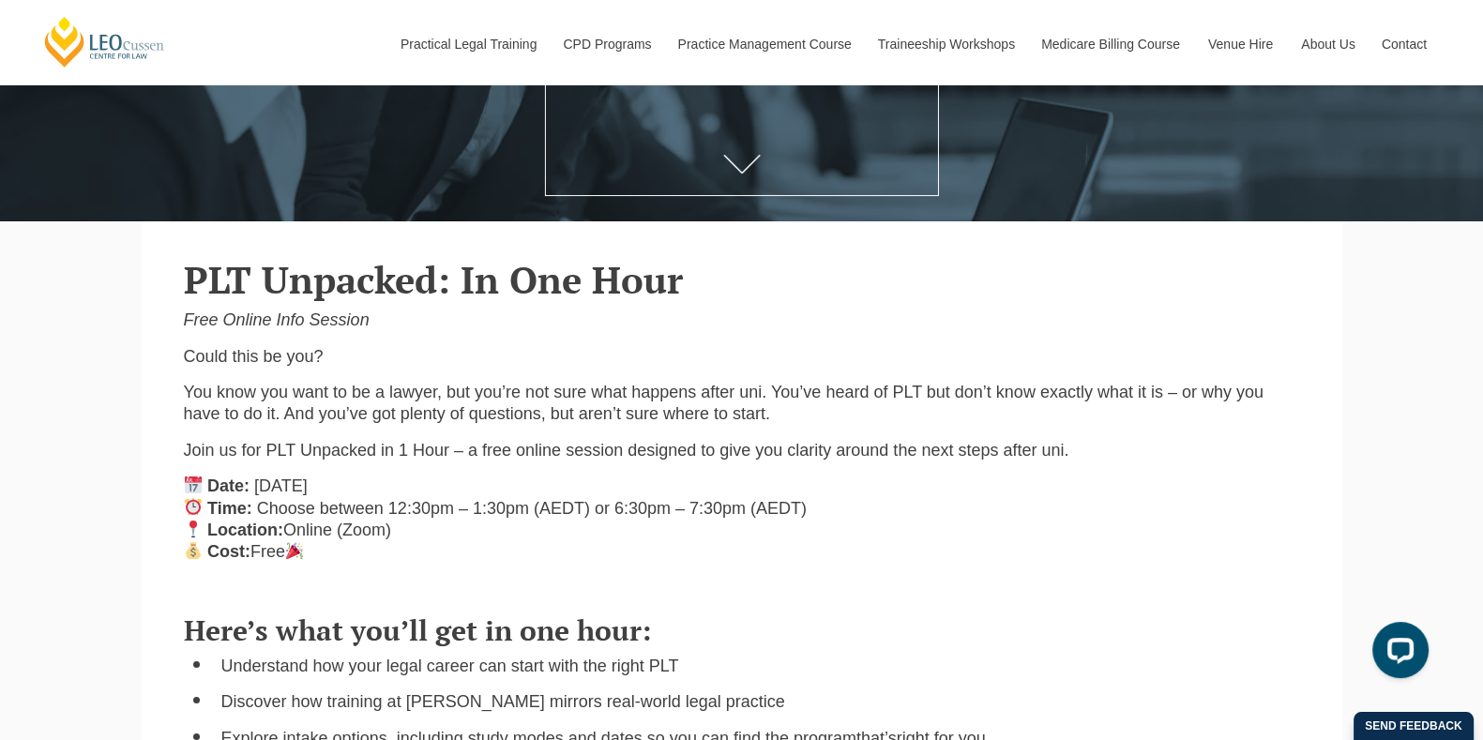
scroll to position [291, 0]
